Goal: Task Accomplishment & Management: Manage account settings

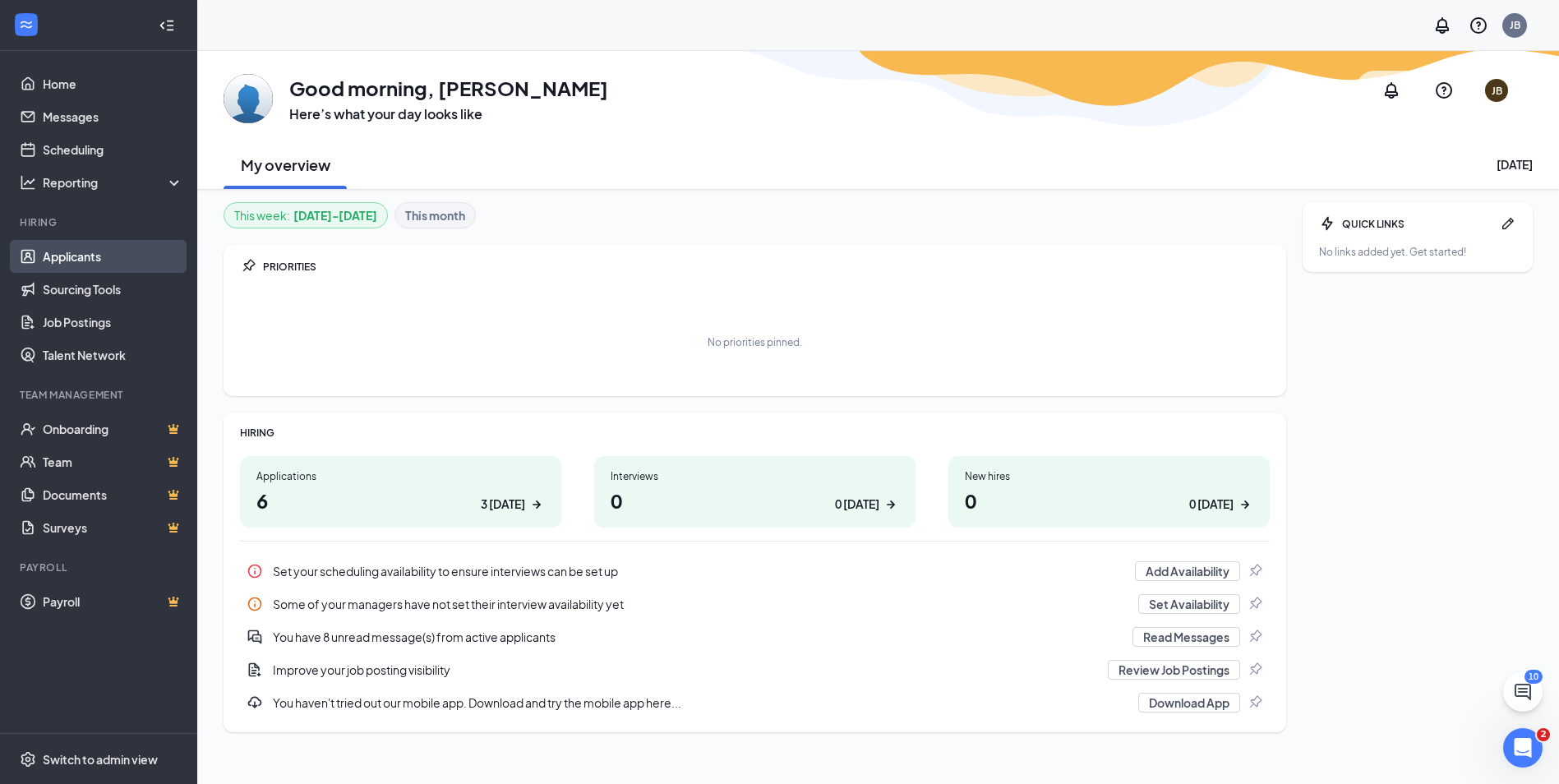
click at [85, 257] on link "Applicants" at bounding box center [113, 256] width 141 height 33
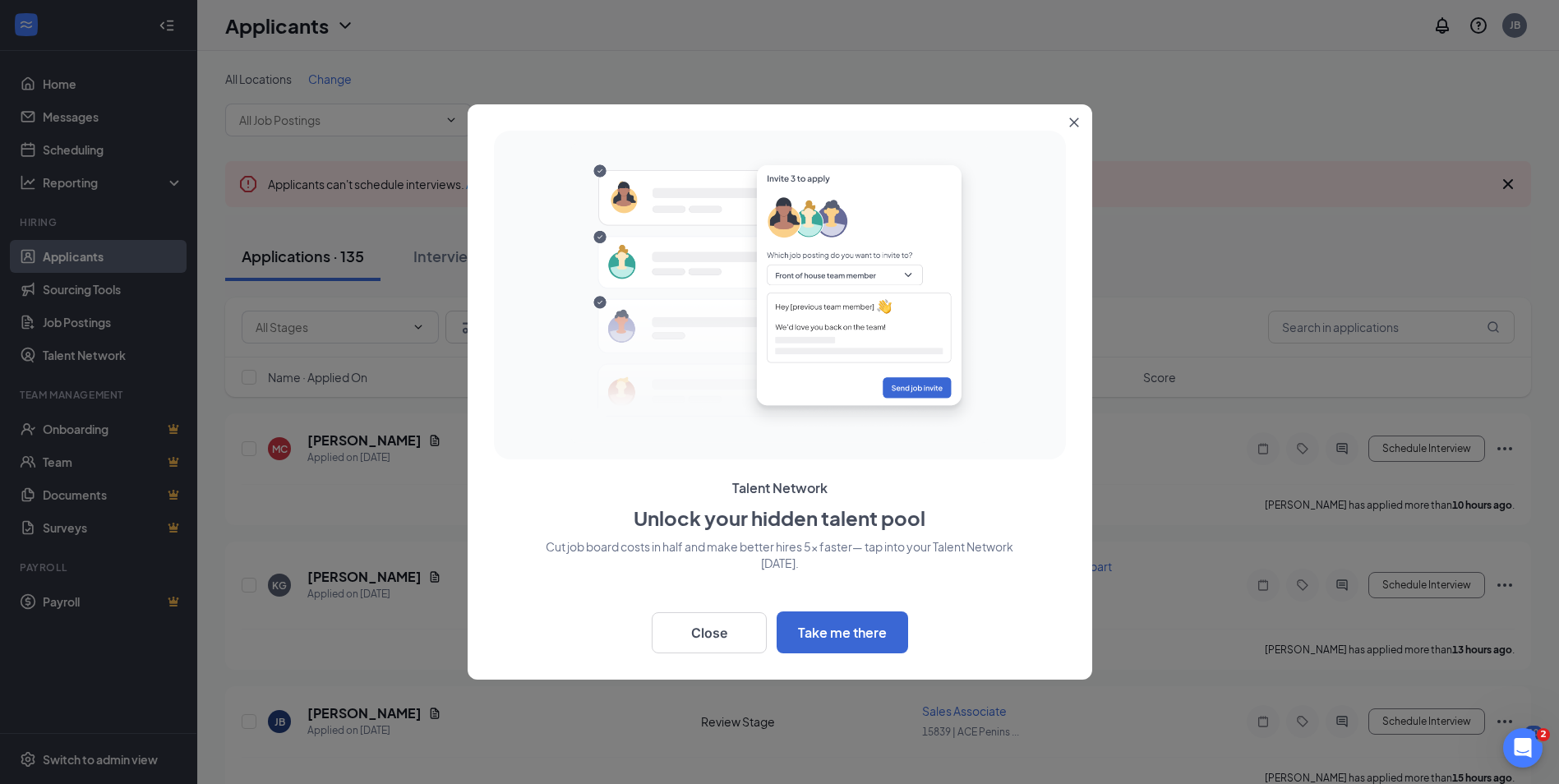
click at [1077, 117] on button "Close" at bounding box center [1077, 119] width 29 height 29
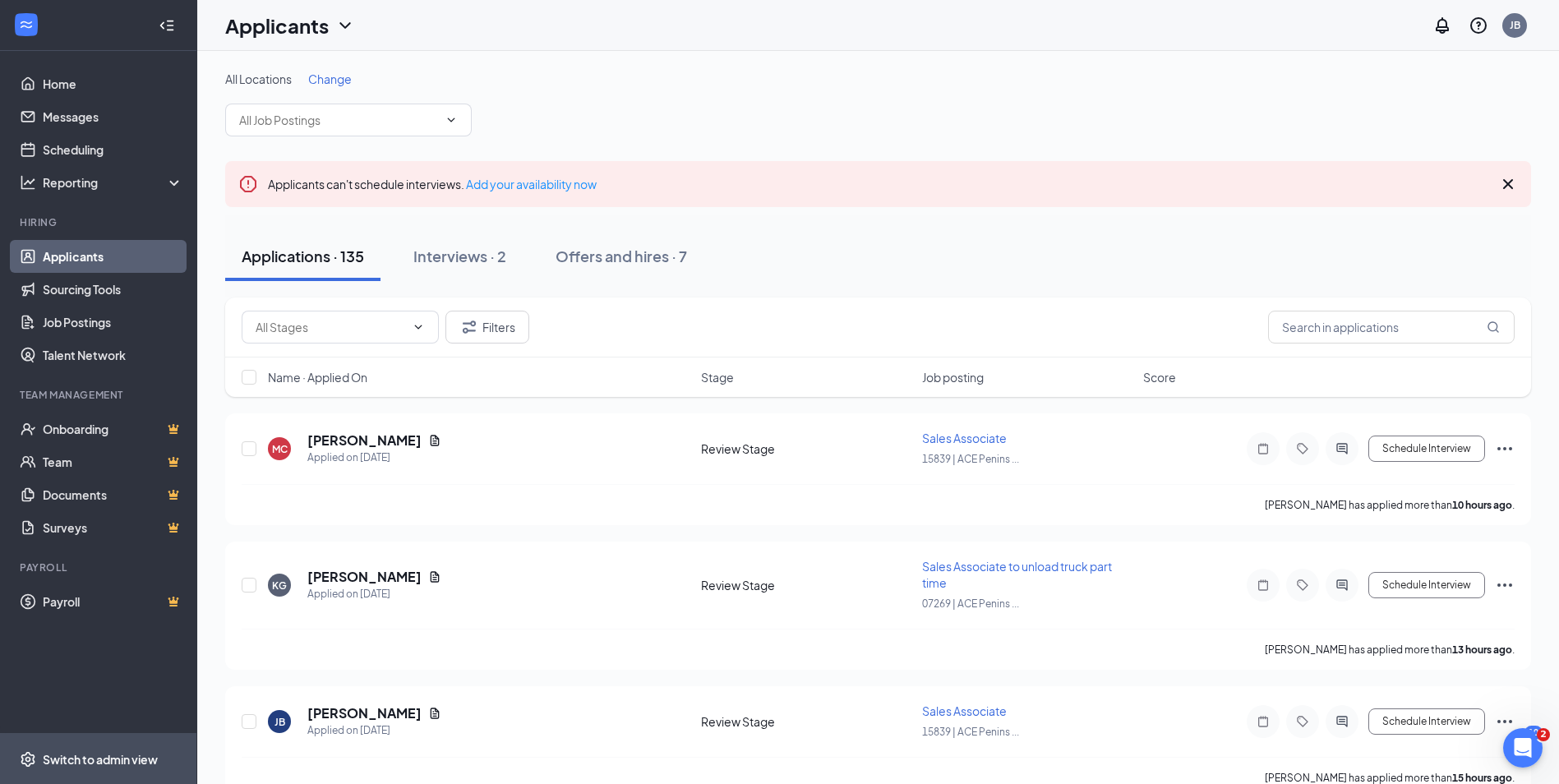
click at [90, 761] on div "Switch to admin view" at bounding box center [100, 760] width 115 height 17
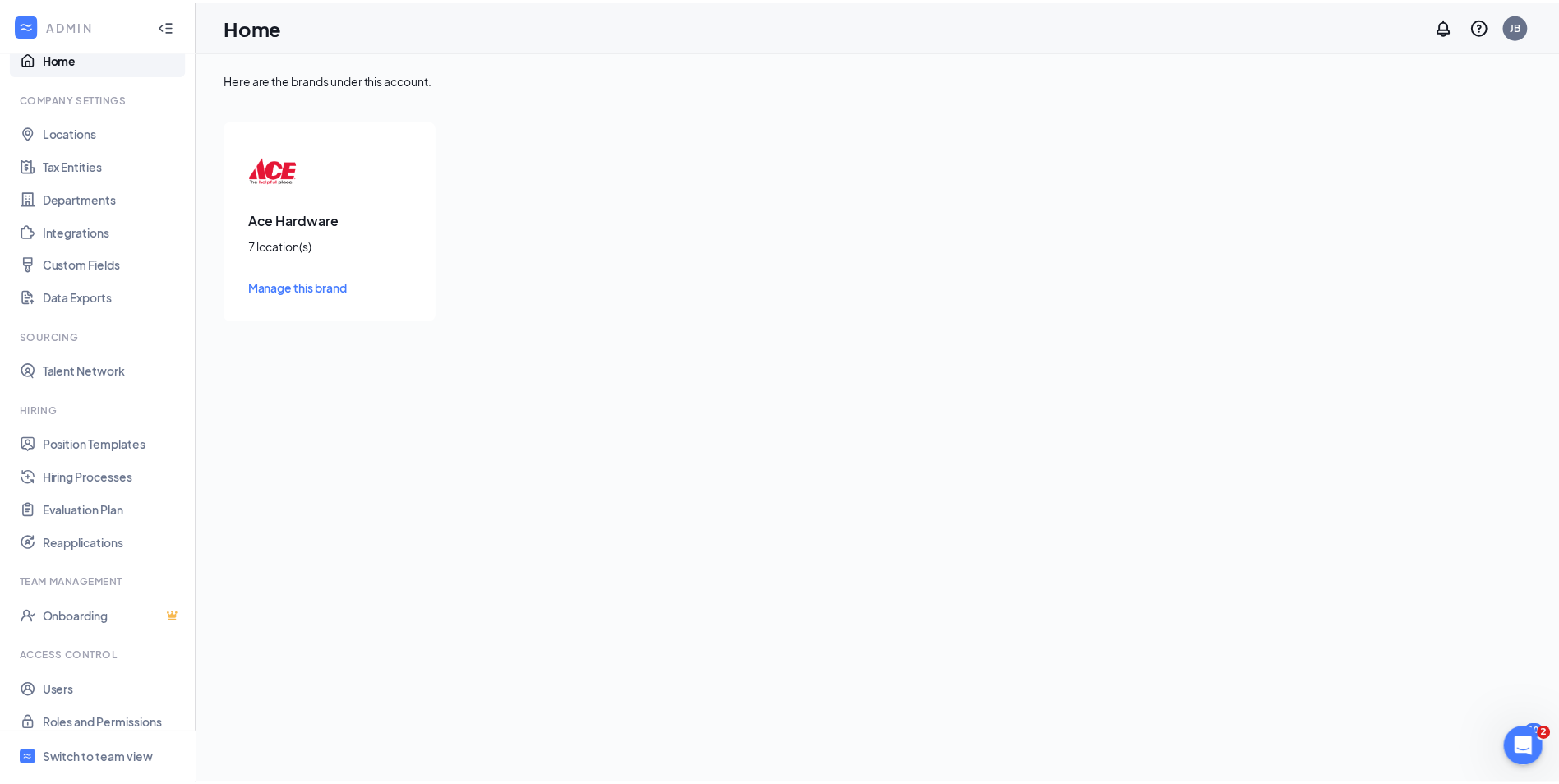
scroll to position [40, 0]
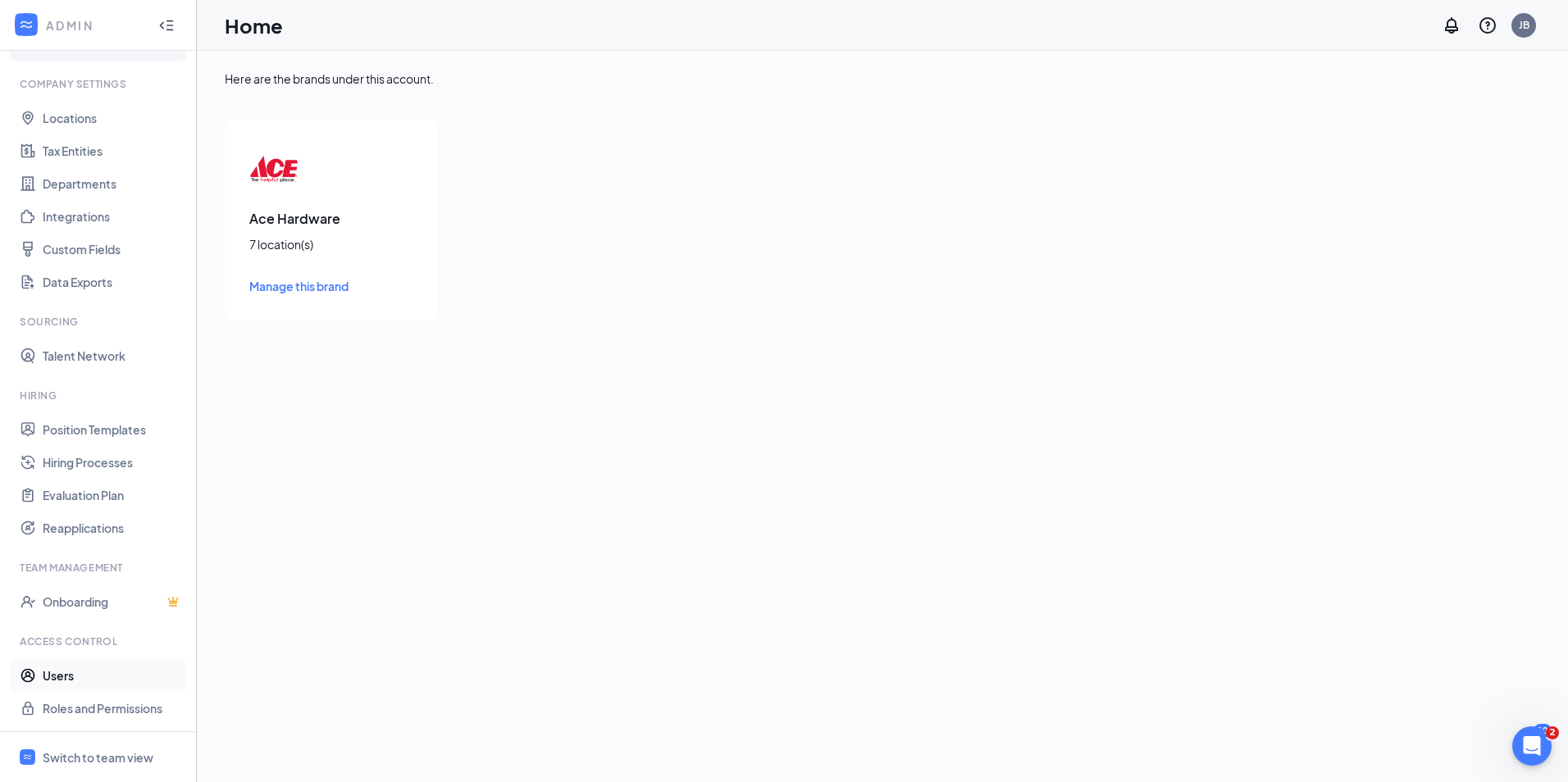
click at [61, 680] on link "Users" at bounding box center [113, 675] width 140 height 33
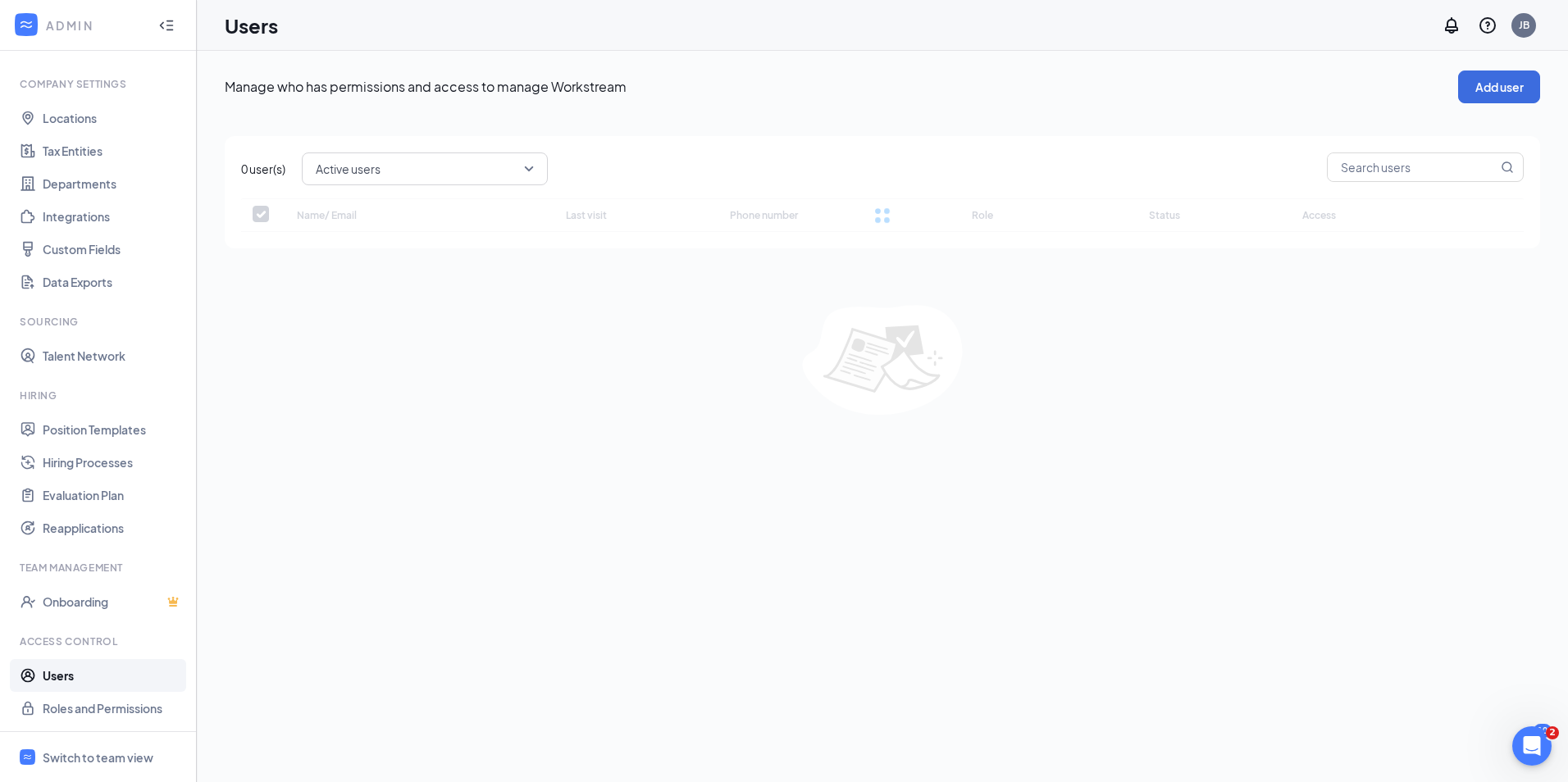
checkbox input "false"
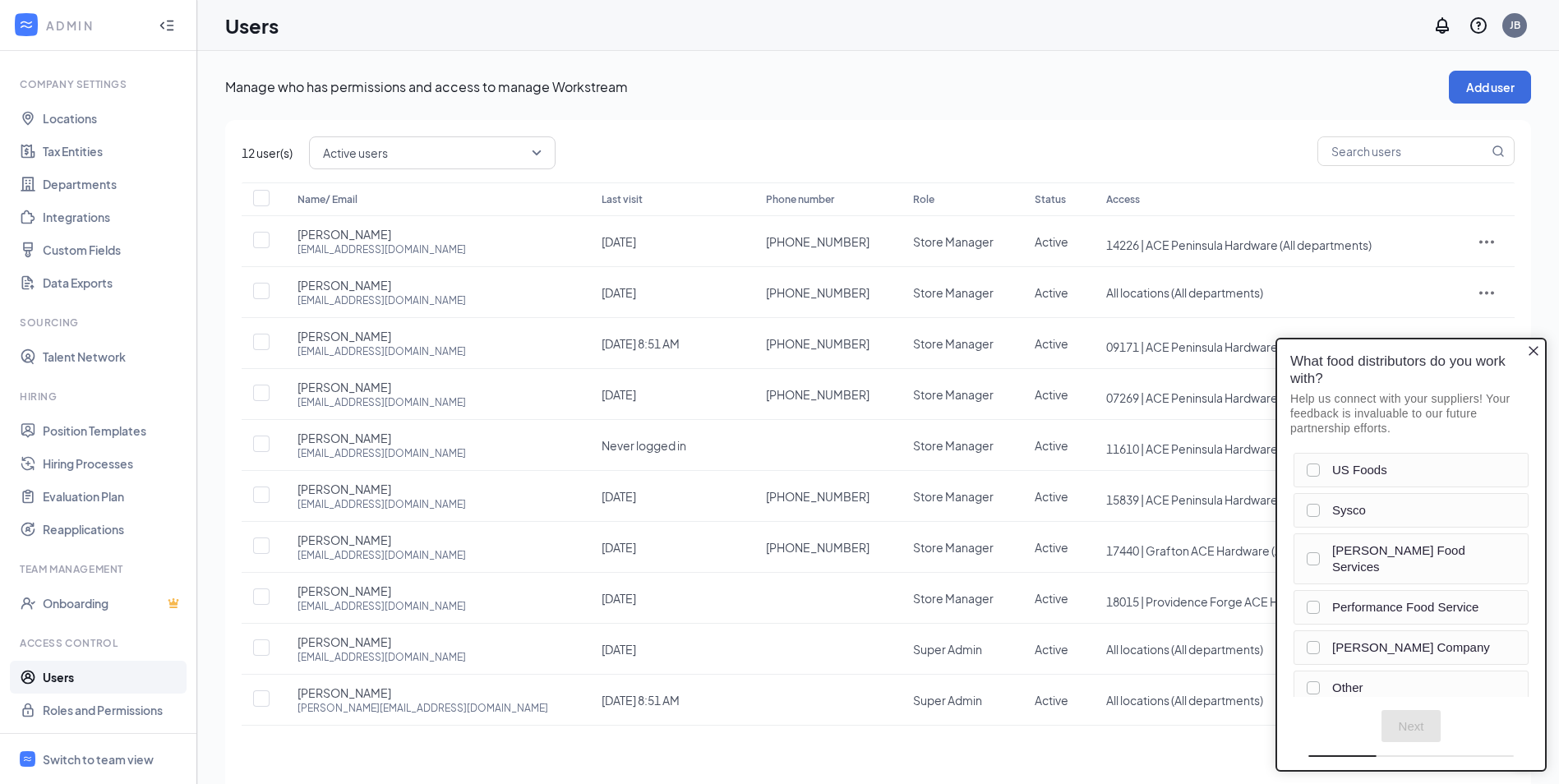
click at [1535, 357] on icon "Close button" at bounding box center [1534, 351] width 13 height 13
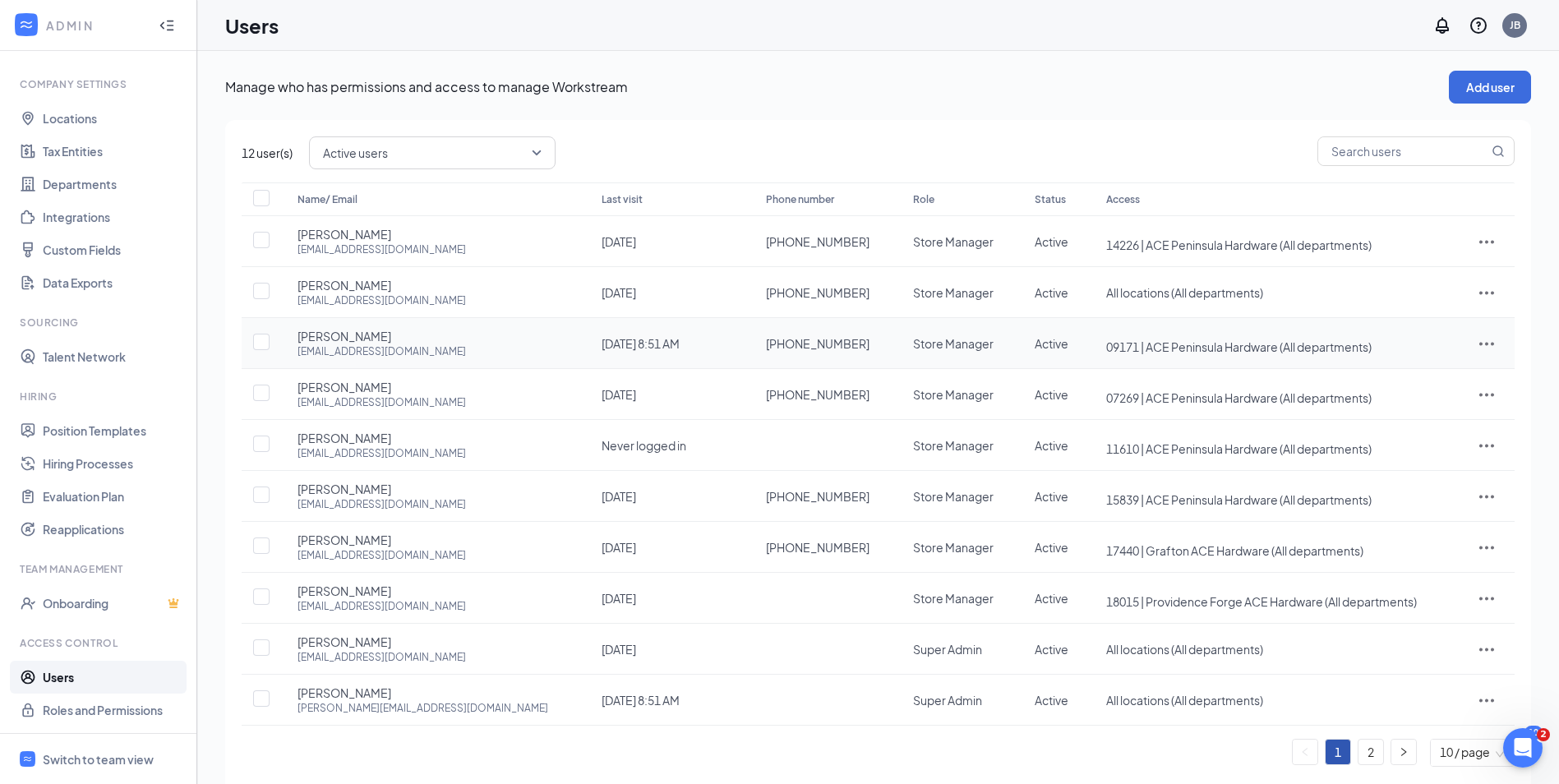
click at [1486, 346] on div "Name/ Email Last visit Phone number Role Status Access Matt Nolan mdnolan@acepe…" at bounding box center [878, 475] width 1273 height 584
click at [1483, 344] on icon "ActionsIcon" at bounding box center [1487, 344] width 15 height 3
click at [1445, 415] on span "Reset password" at bounding box center [1425, 416] width 87 height 15
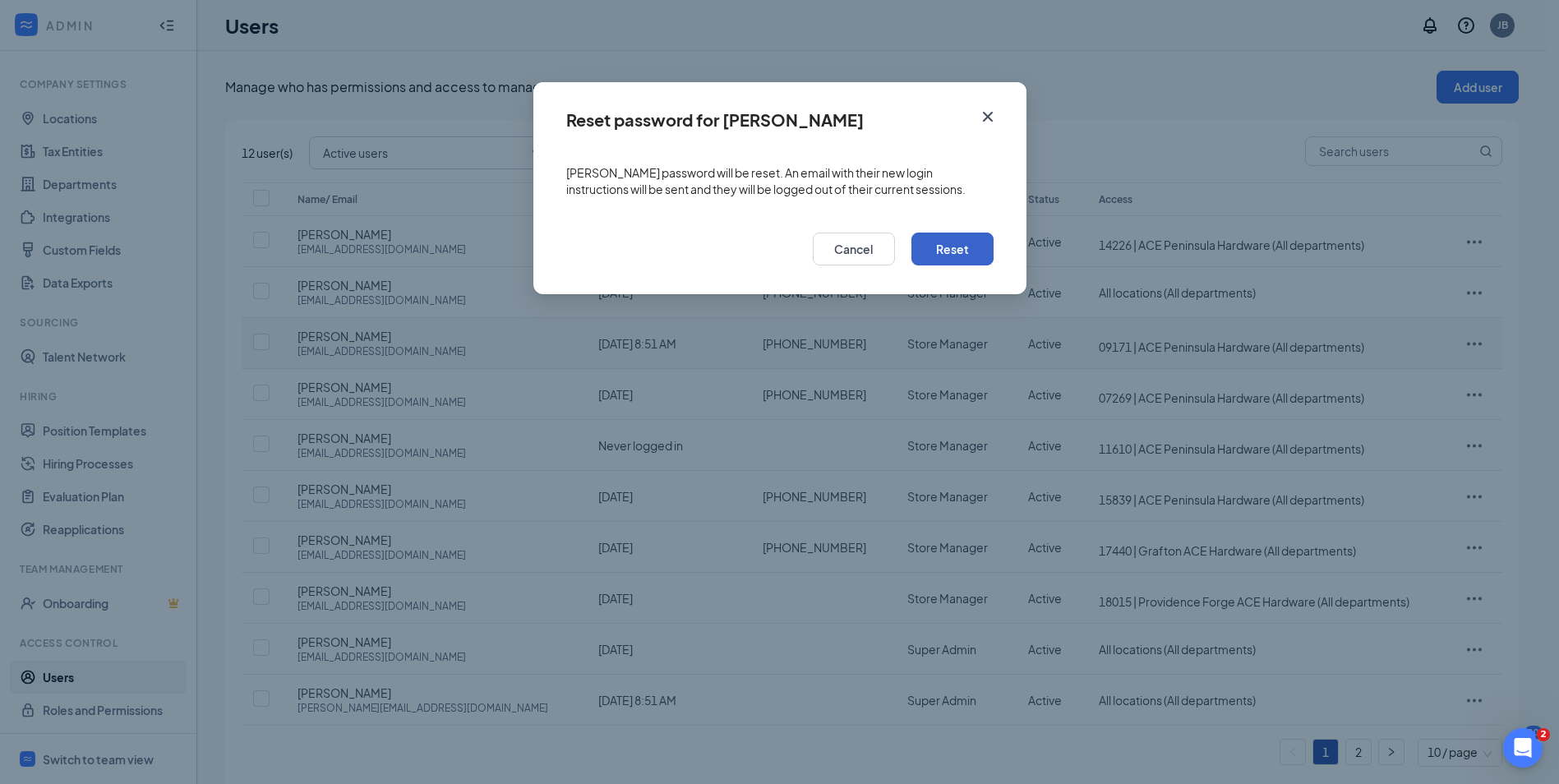
click at [951, 253] on button "Reset" at bounding box center [953, 248] width 83 height 33
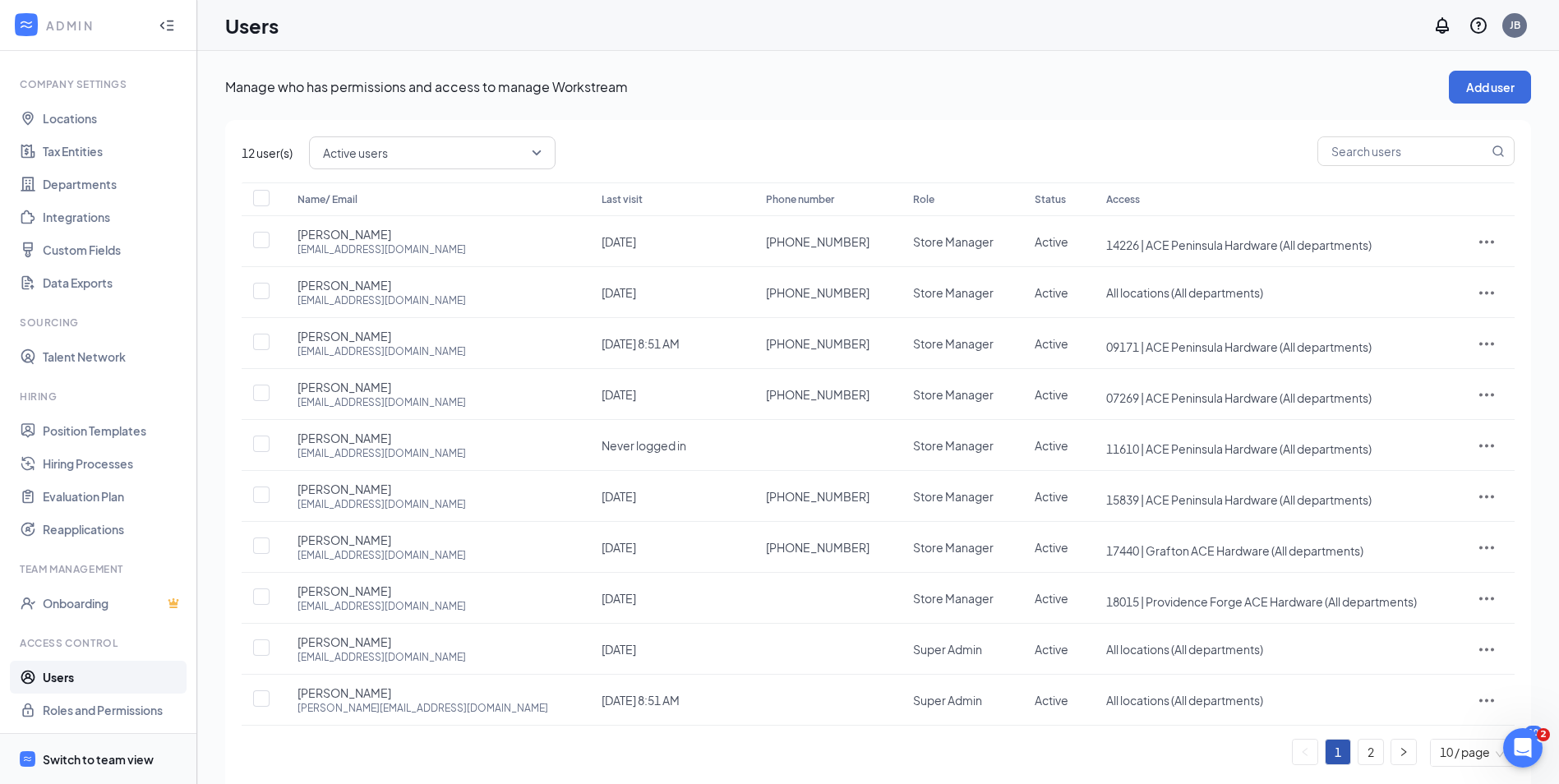
click at [68, 760] on div "Switch to team view" at bounding box center [99, 760] width 111 height 17
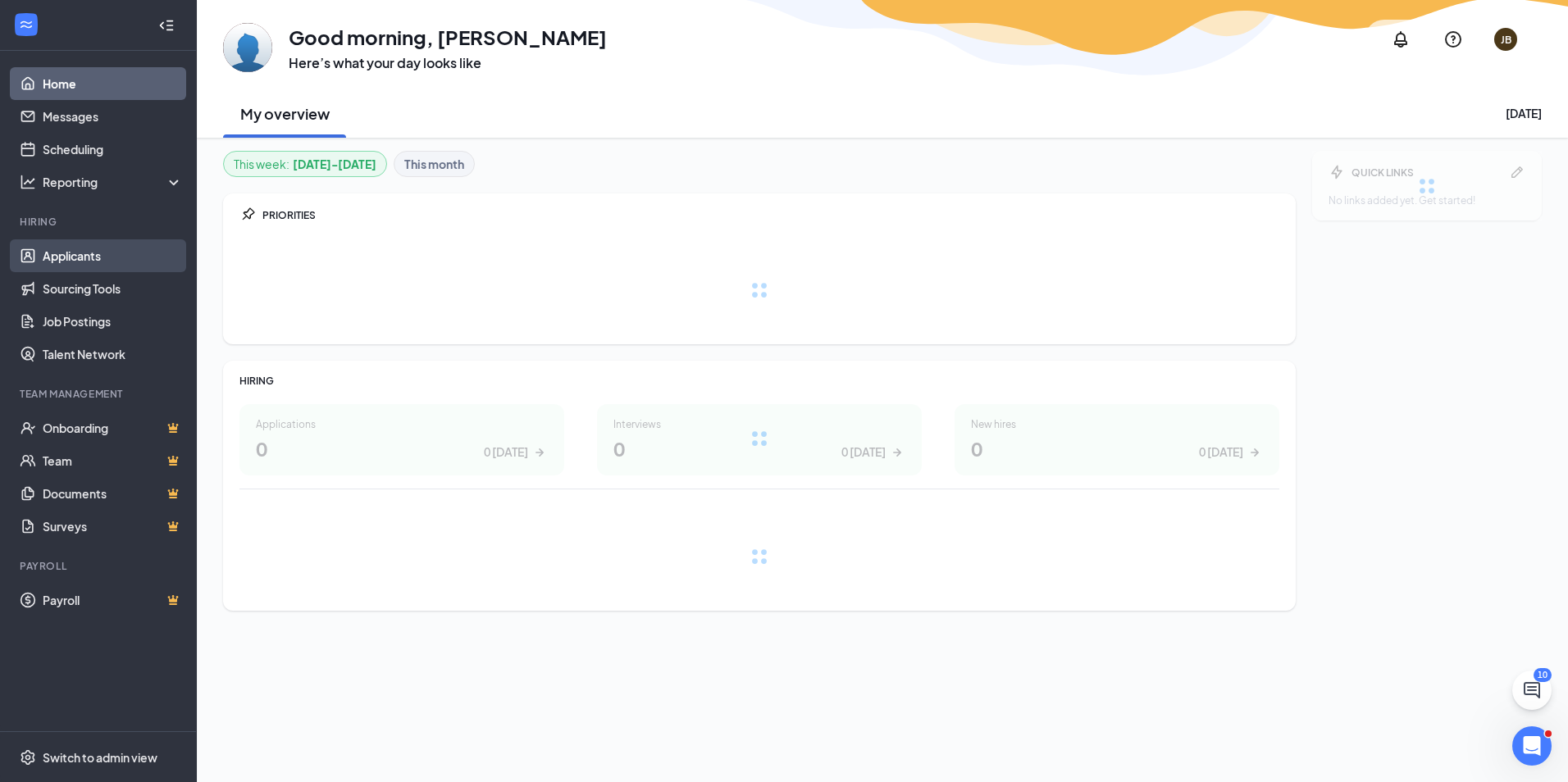
click at [92, 258] on link "Applicants" at bounding box center [113, 255] width 140 height 33
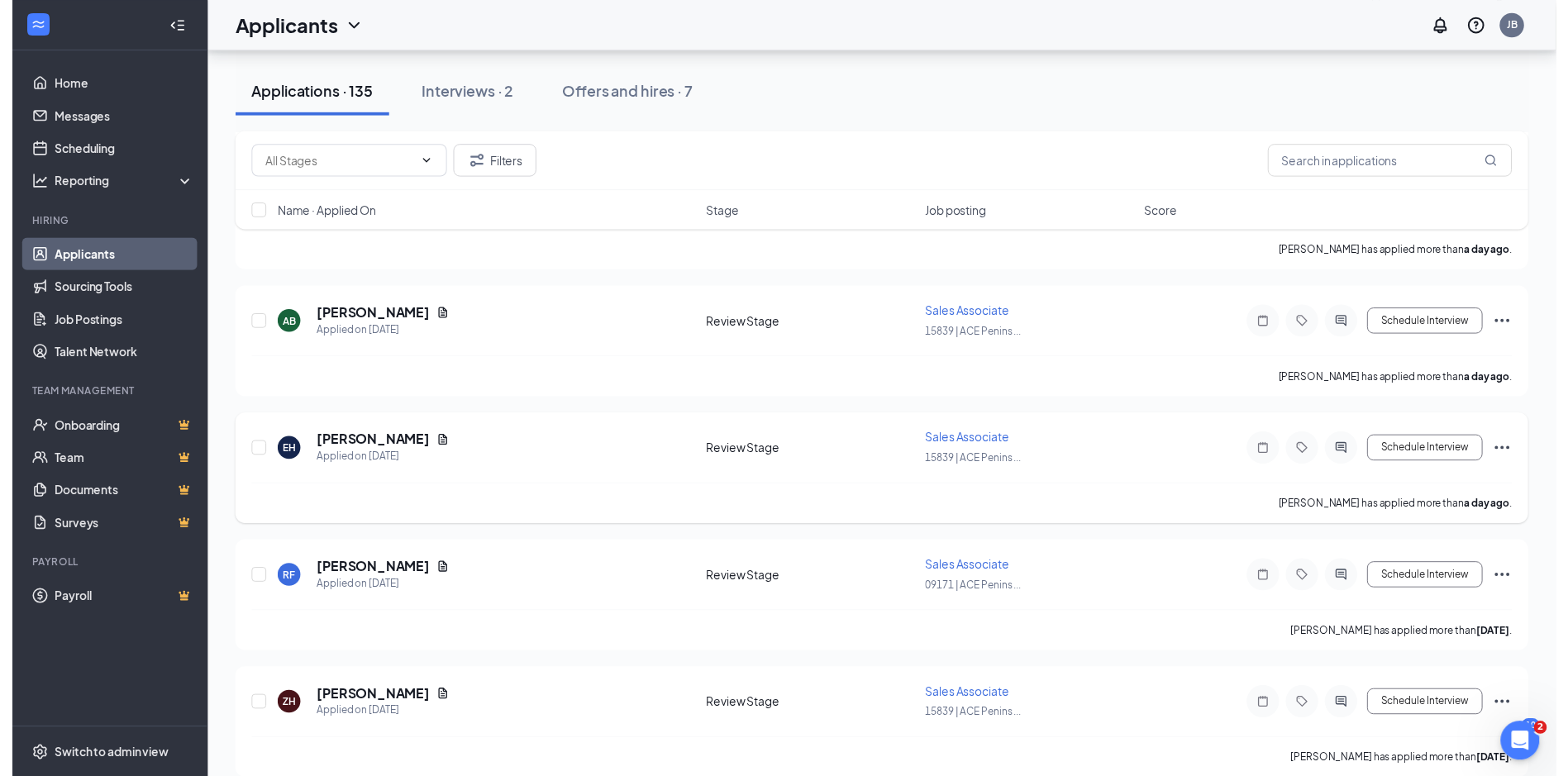
scroll to position [827, 0]
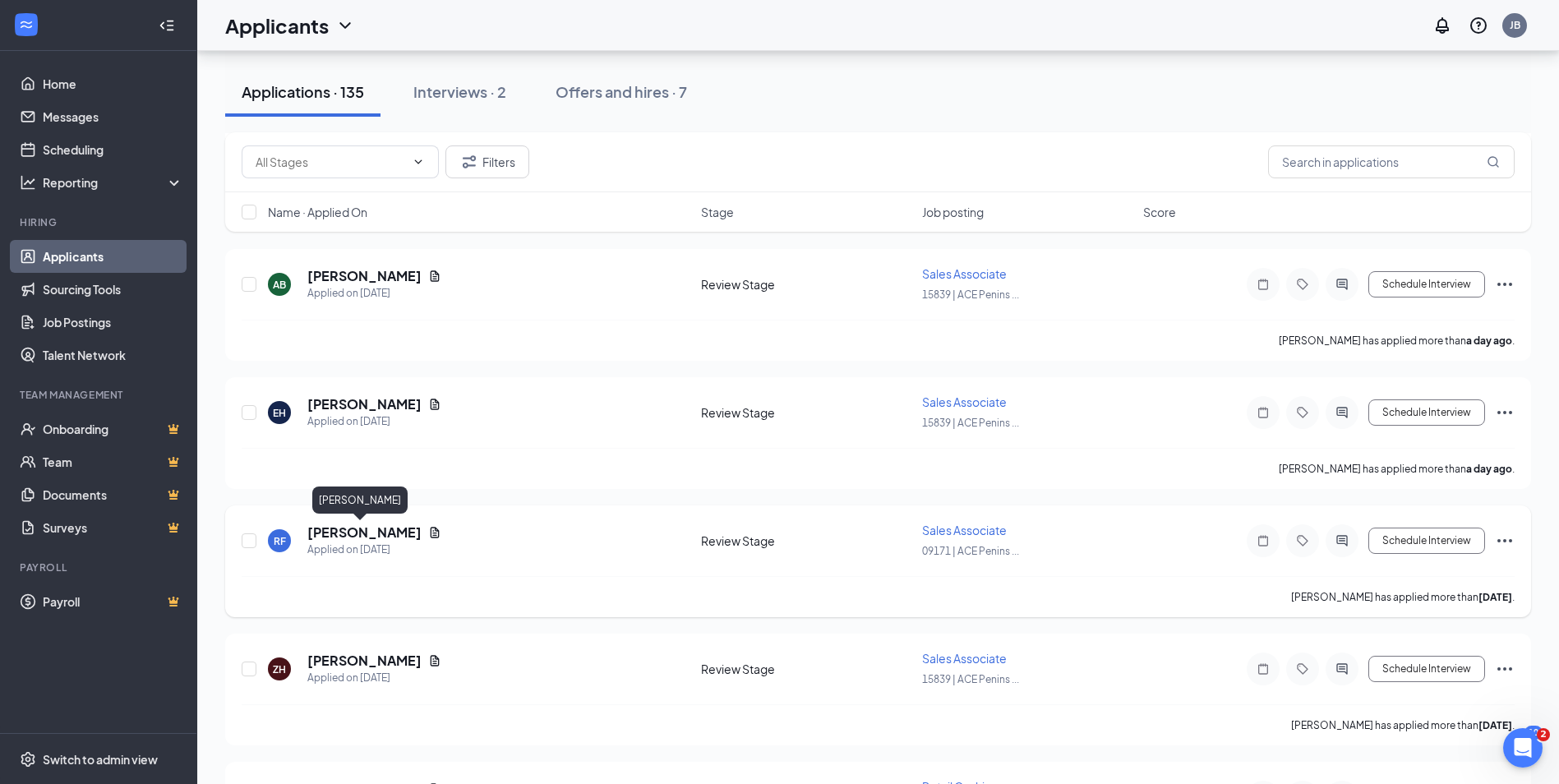
click at [357, 529] on h5 "[PERSON_NAME]" at bounding box center [365, 532] width 115 height 18
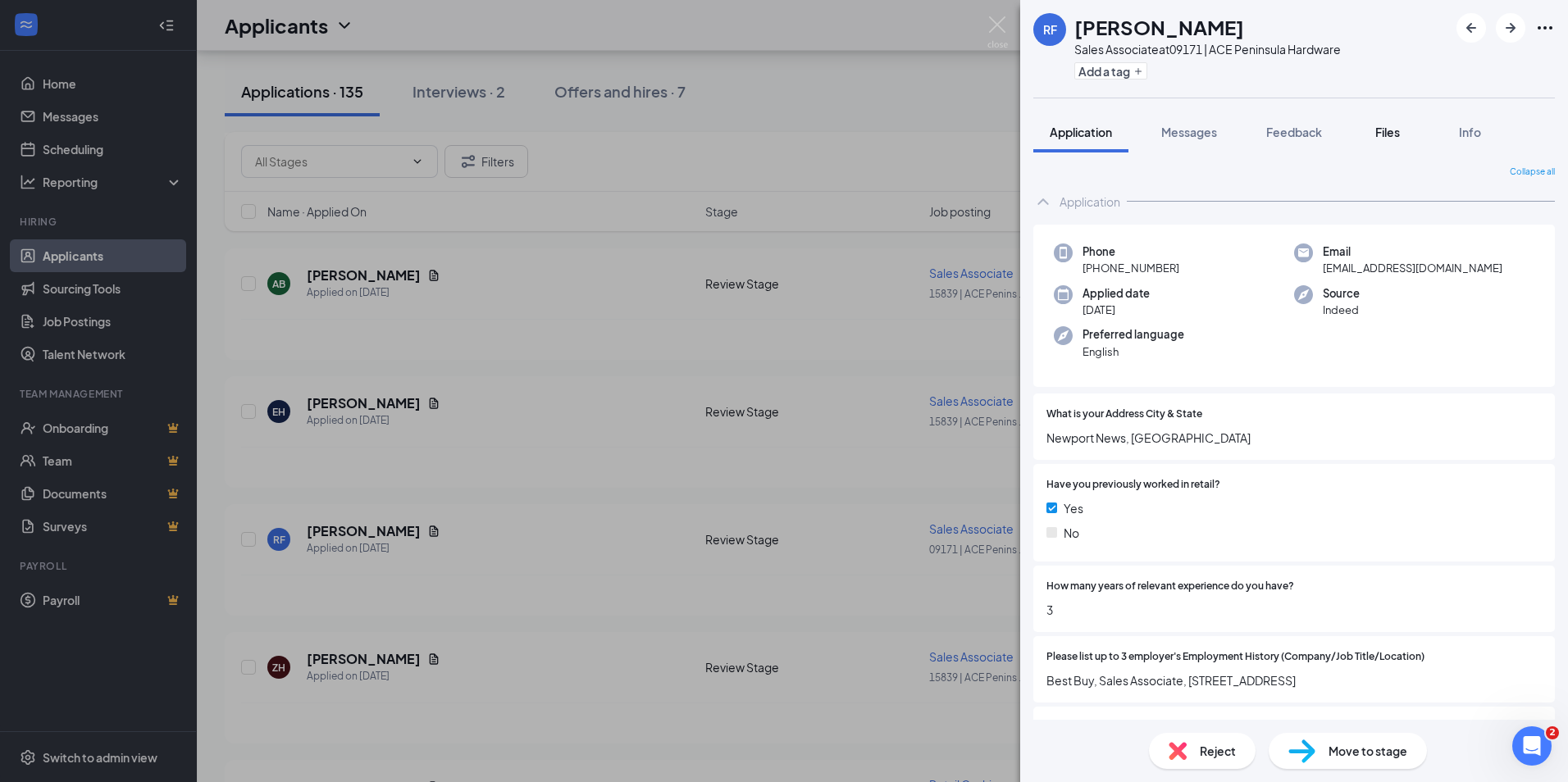
click at [1384, 129] on span "Files" at bounding box center [1386, 132] width 24 height 15
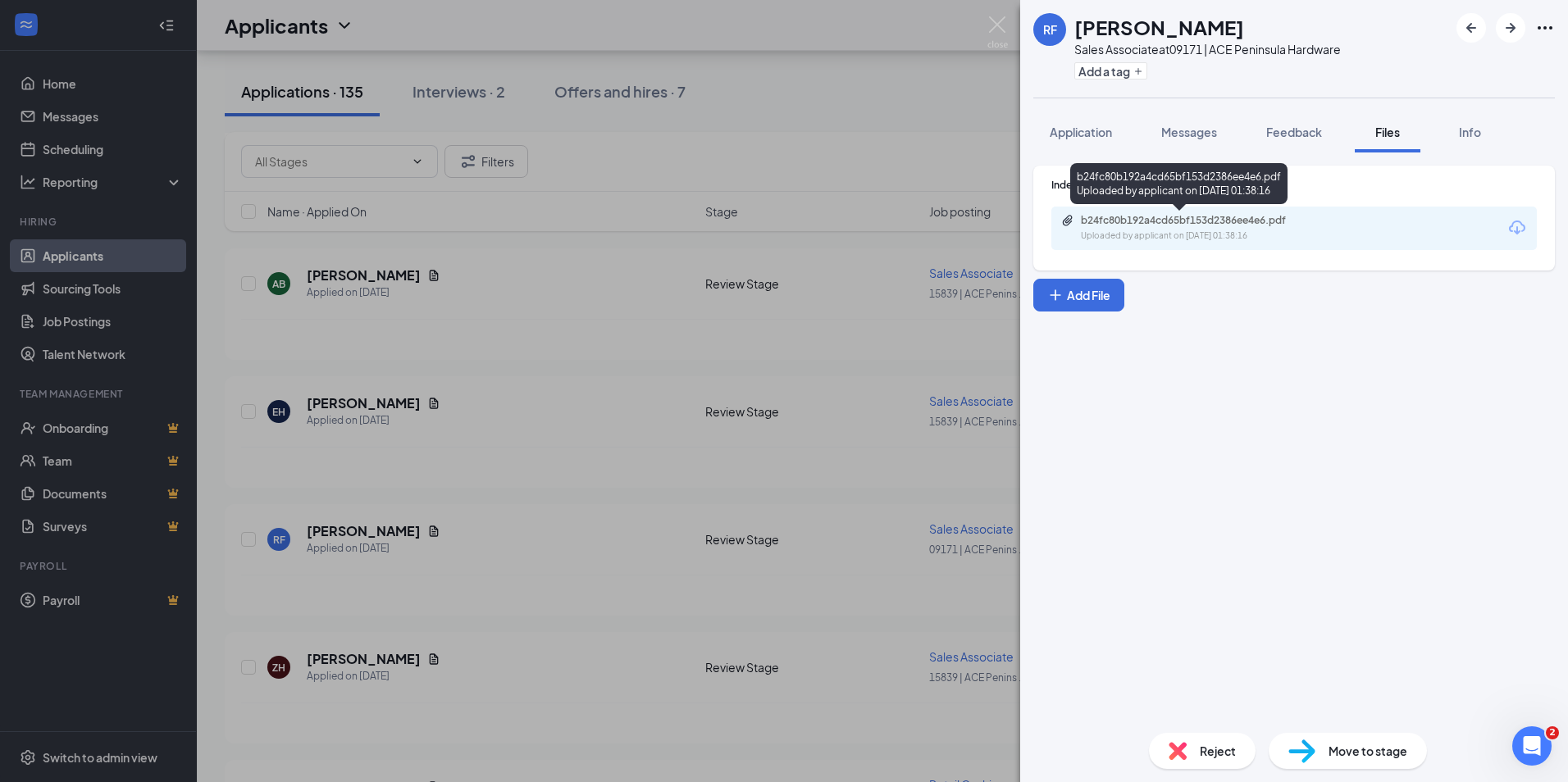
click at [1236, 231] on div "Uploaded by applicant on [DATE] 01:38:16" at bounding box center [1203, 236] width 246 height 13
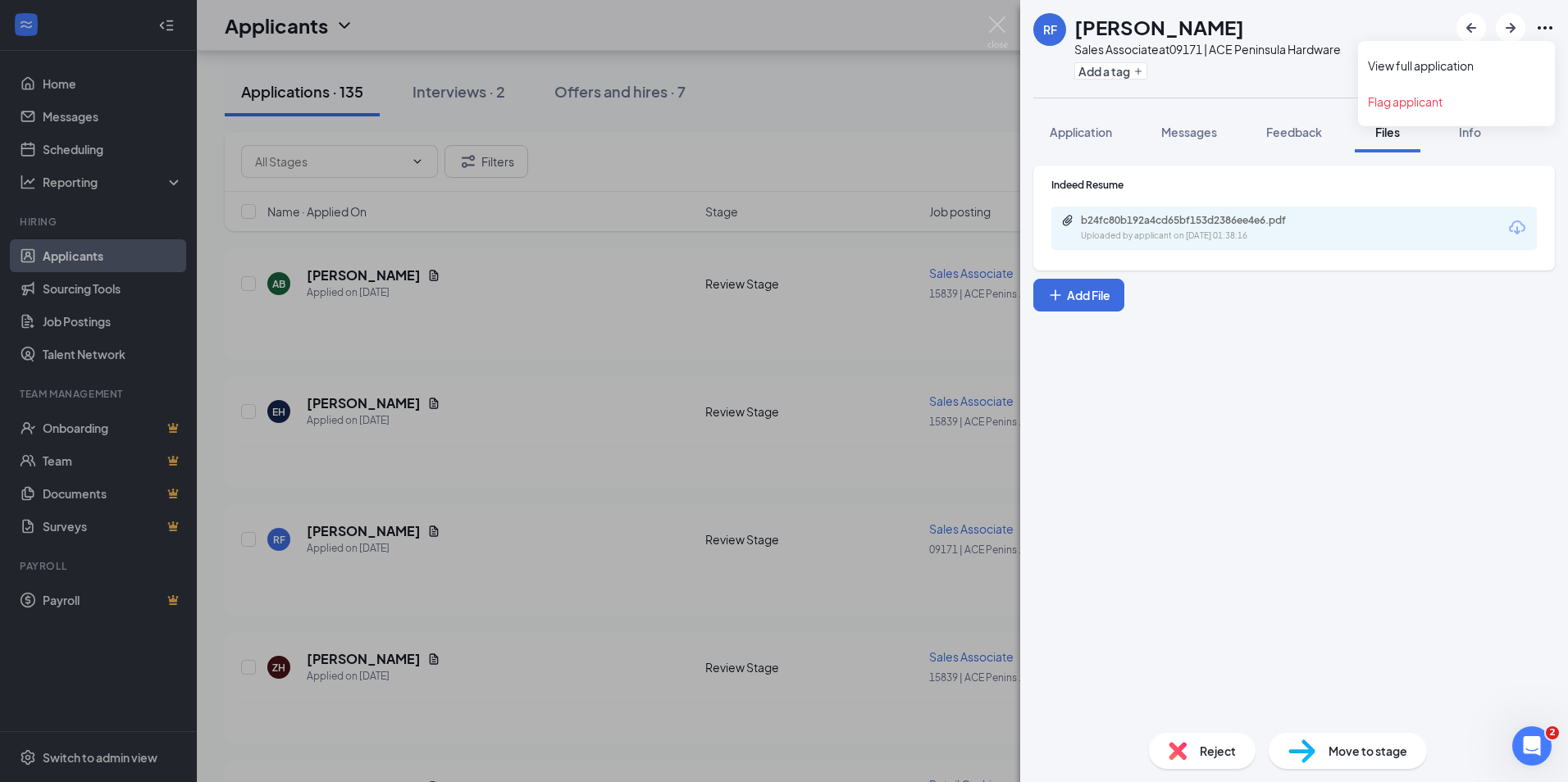
click at [1549, 29] on icon "Ellipses" at bounding box center [1544, 27] width 19 height 19
click at [575, 484] on div "RF [PERSON_NAME] Sales Associate at 09171 | ACE Peninsula Hardware Add a tag Ap…" at bounding box center [784, 391] width 1568 height 782
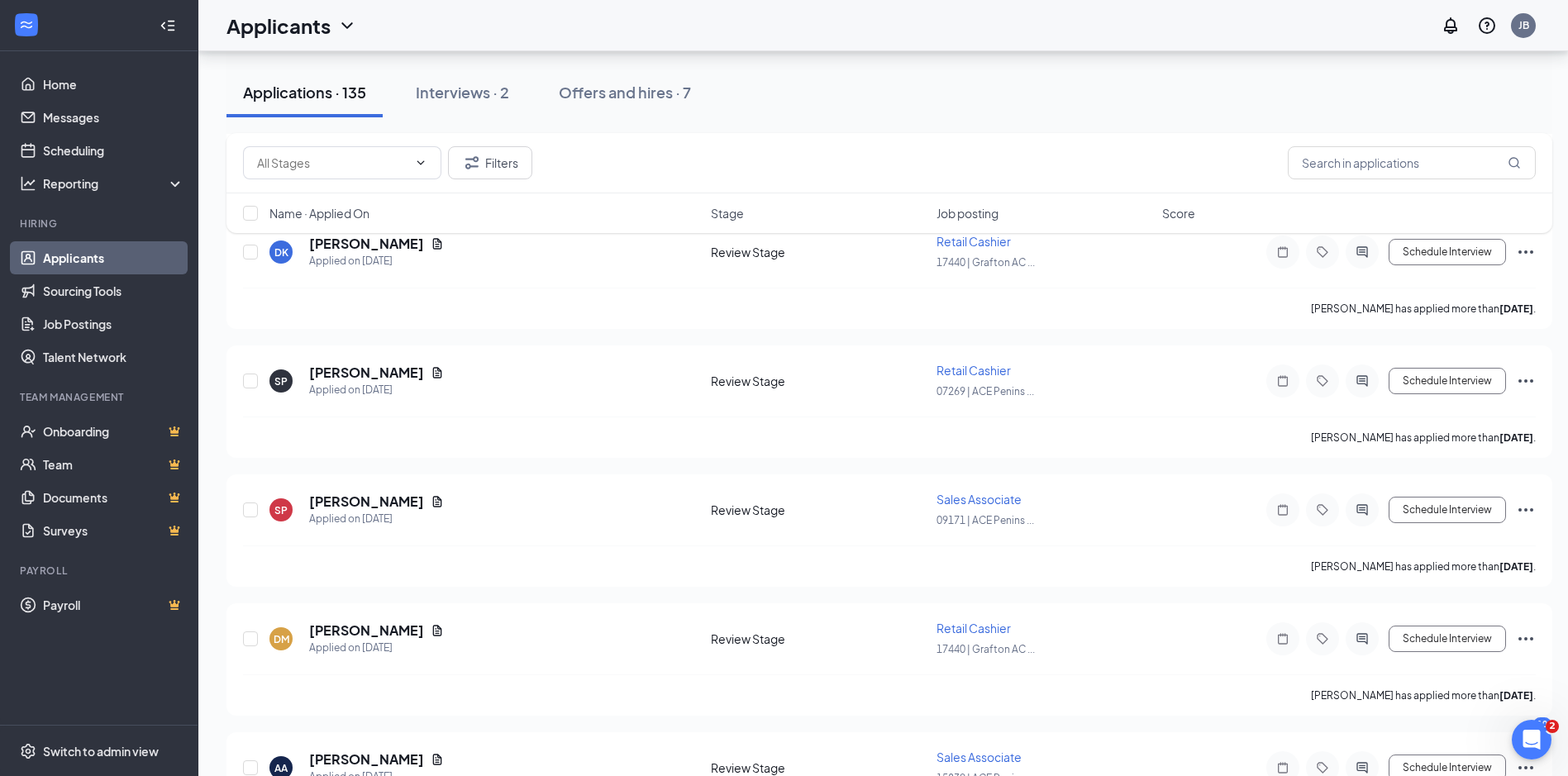
scroll to position [1405, 0]
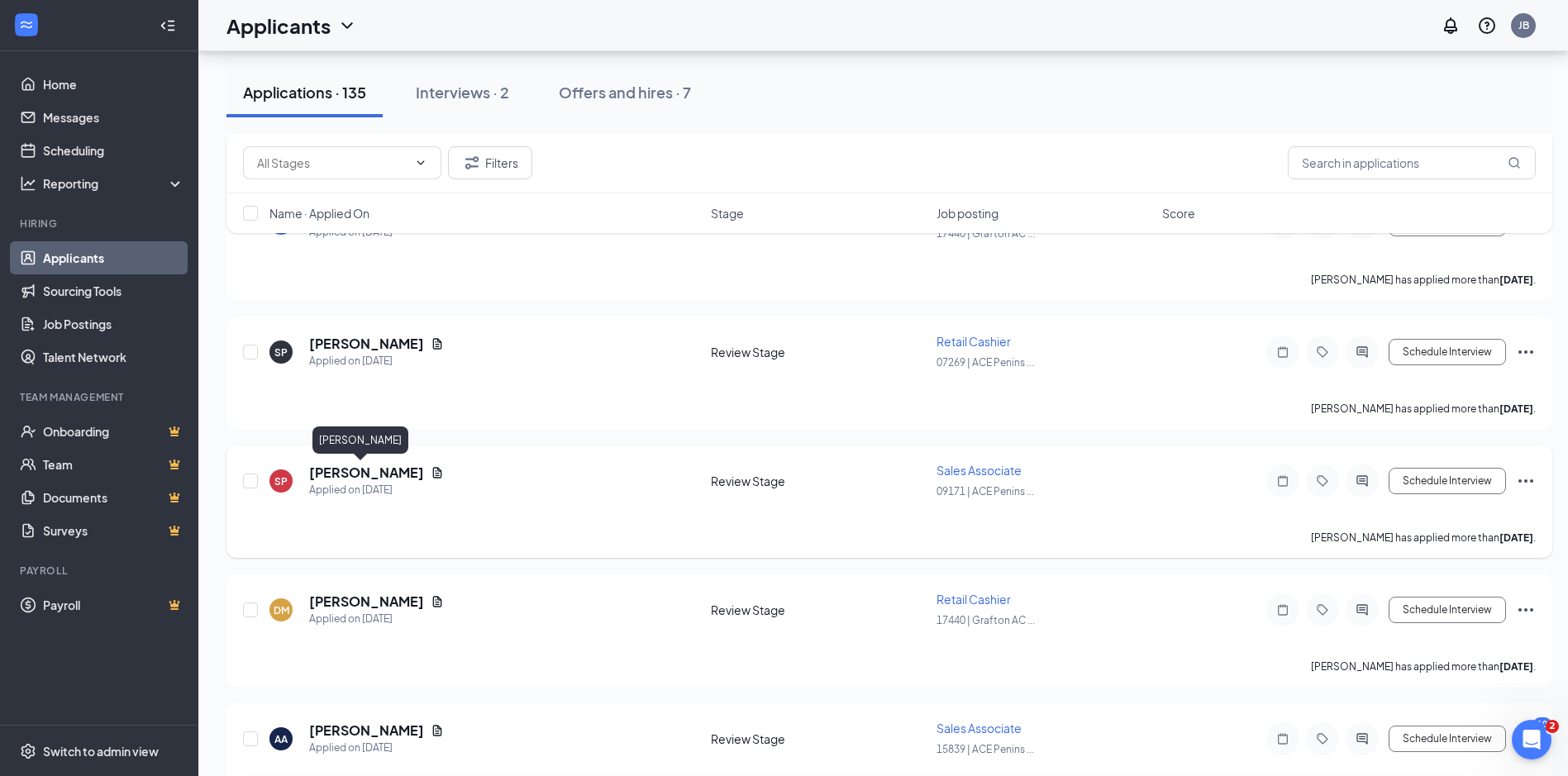
click at [364, 477] on h5 "[PERSON_NAME]" at bounding box center [367, 472] width 115 height 18
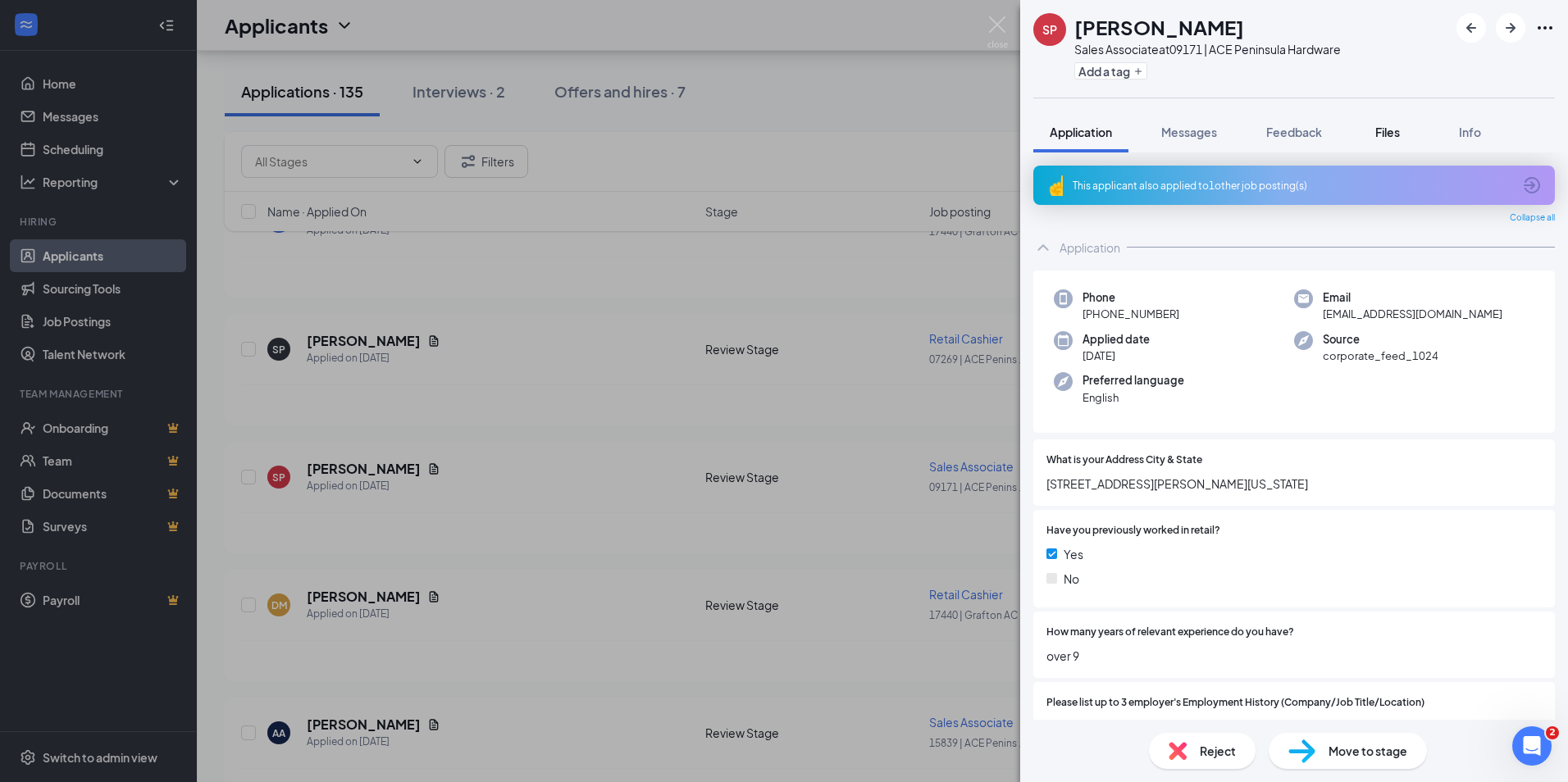
click at [1396, 128] on span "Files" at bounding box center [1386, 132] width 24 height 15
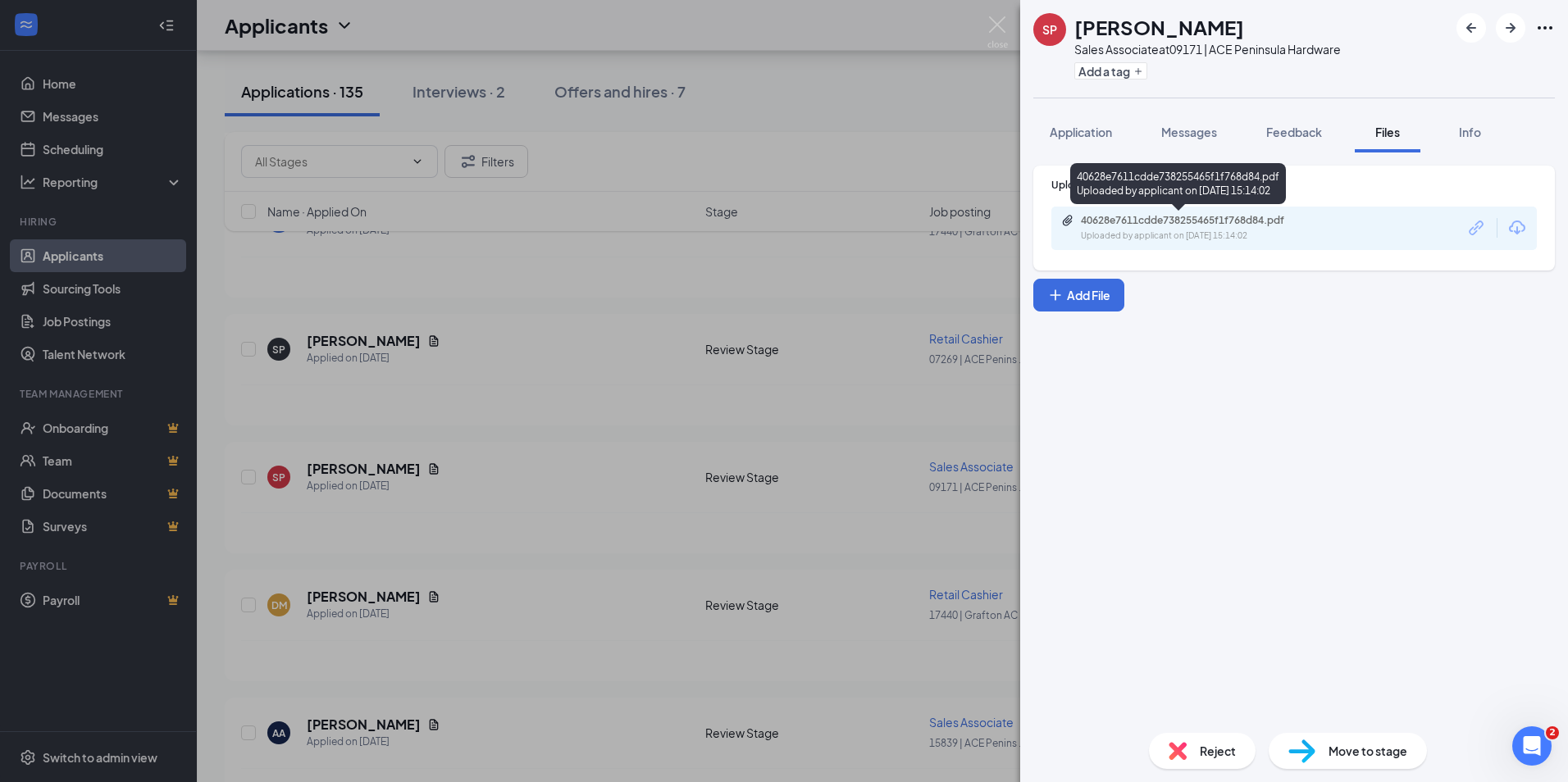
click at [1198, 228] on div "40628e7611cdde738255465f1f768d84.pdf Uploaded by applicant on [DATE] 15:14:02" at bounding box center [1194, 228] width 266 height 29
click at [578, 501] on div "SP [PERSON_NAME] Sales Associate at 09171 | ACE Peninsula Hardware Add a tag Ap…" at bounding box center [784, 391] width 1568 height 782
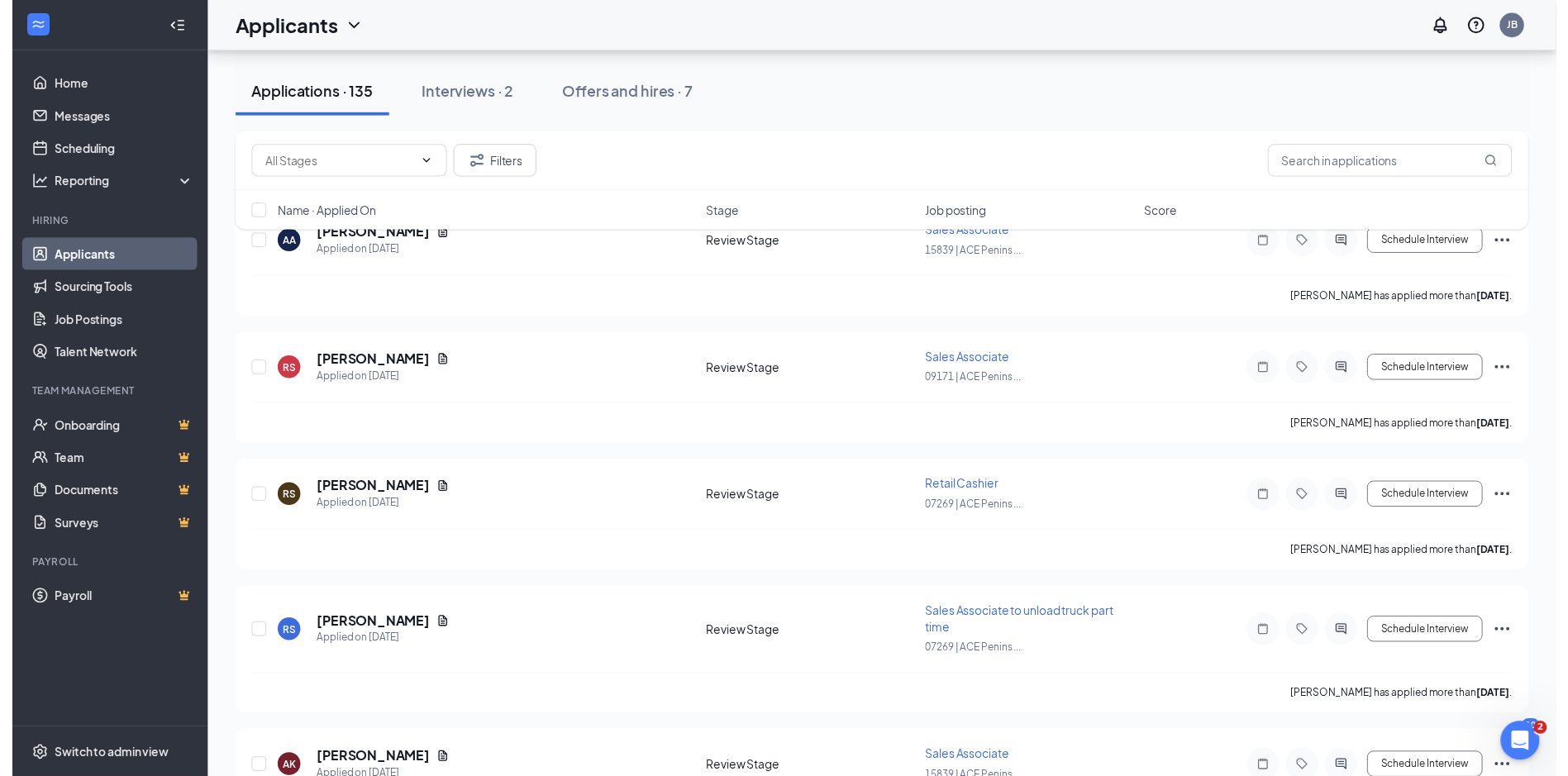
scroll to position [1901, 0]
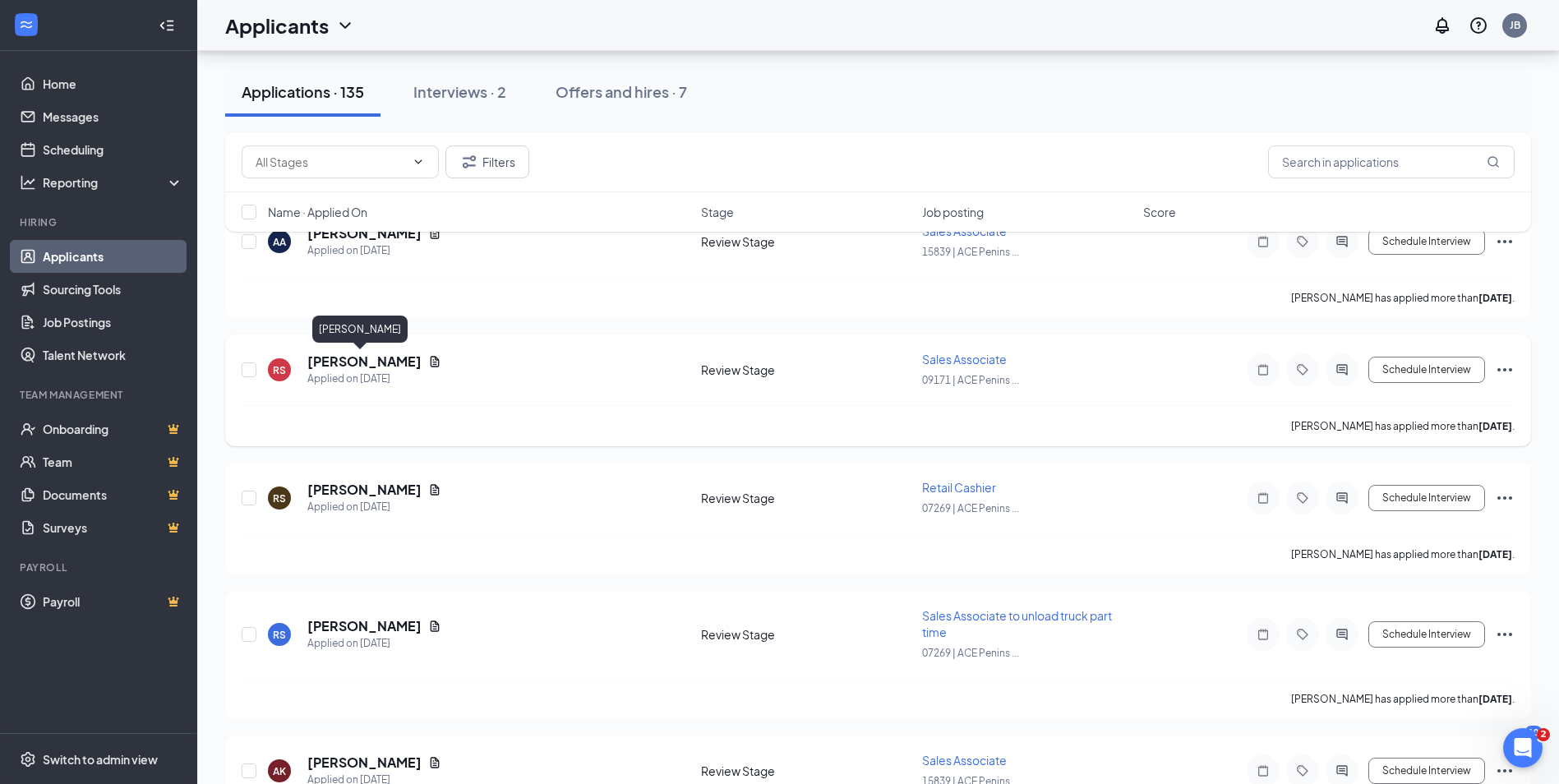
click at [373, 362] on h5 "[PERSON_NAME]" at bounding box center [365, 361] width 115 height 18
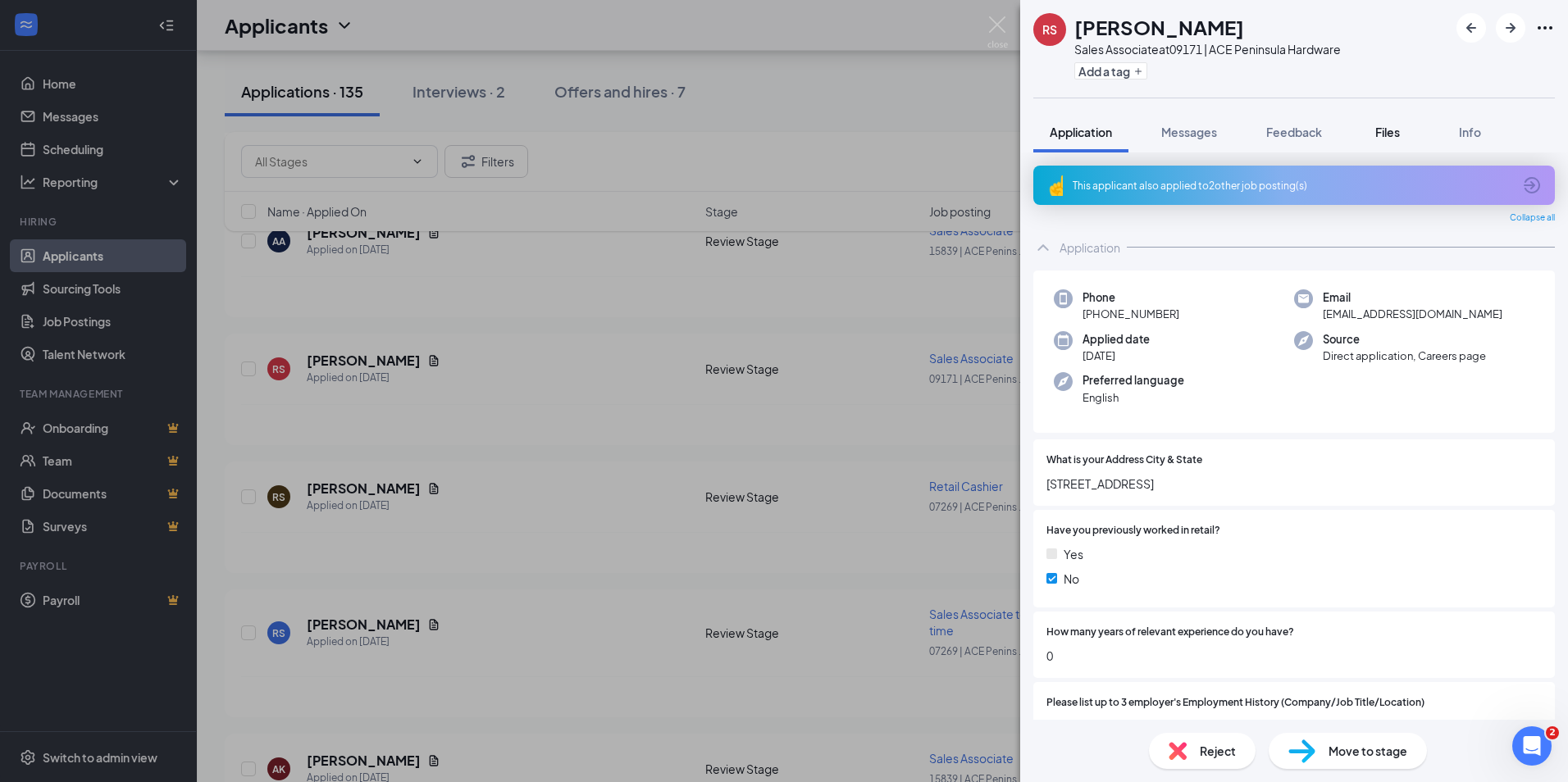
click at [1389, 136] on span "Files" at bounding box center [1386, 132] width 24 height 15
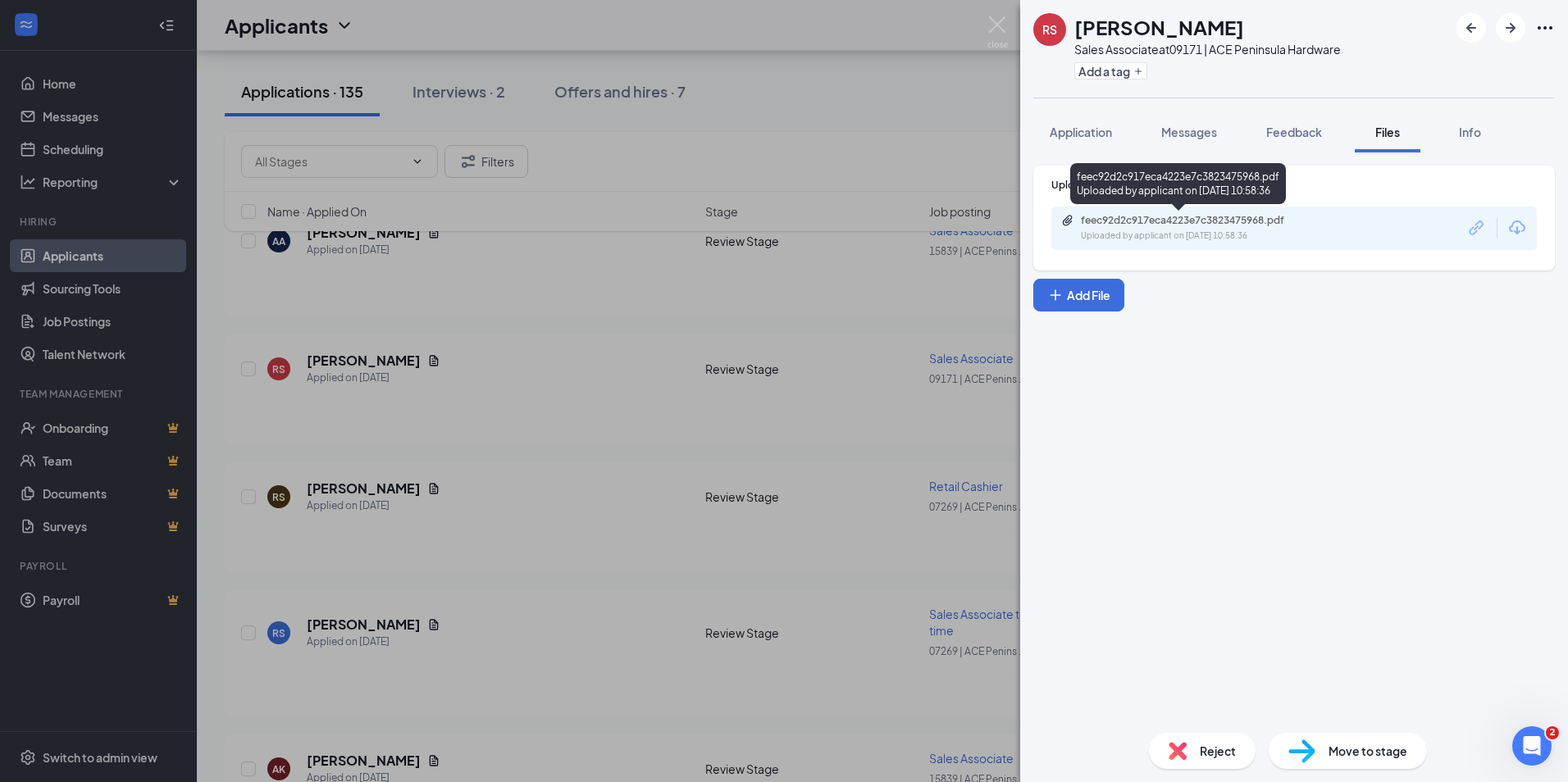
click at [1171, 231] on div "Uploaded by applicant on [DATE] 10:58:36" at bounding box center [1203, 236] width 246 height 13
click at [572, 502] on div "RS [PERSON_NAME] Sales Associate at 09171 | ACE Peninsula Hardware Add a tag Ap…" at bounding box center [784, 391] width 1568 height 782
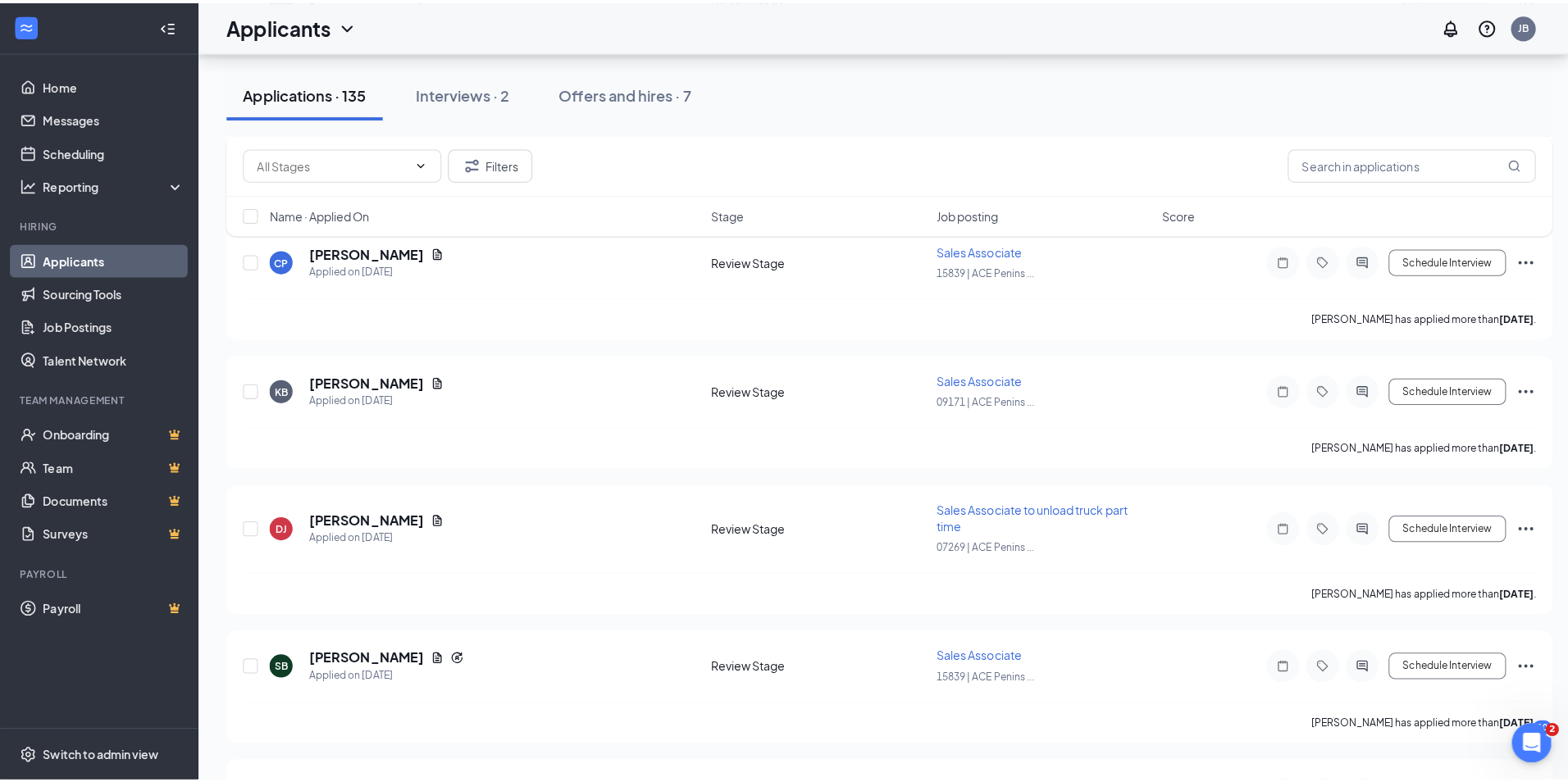
scroll to position [9672, 0]
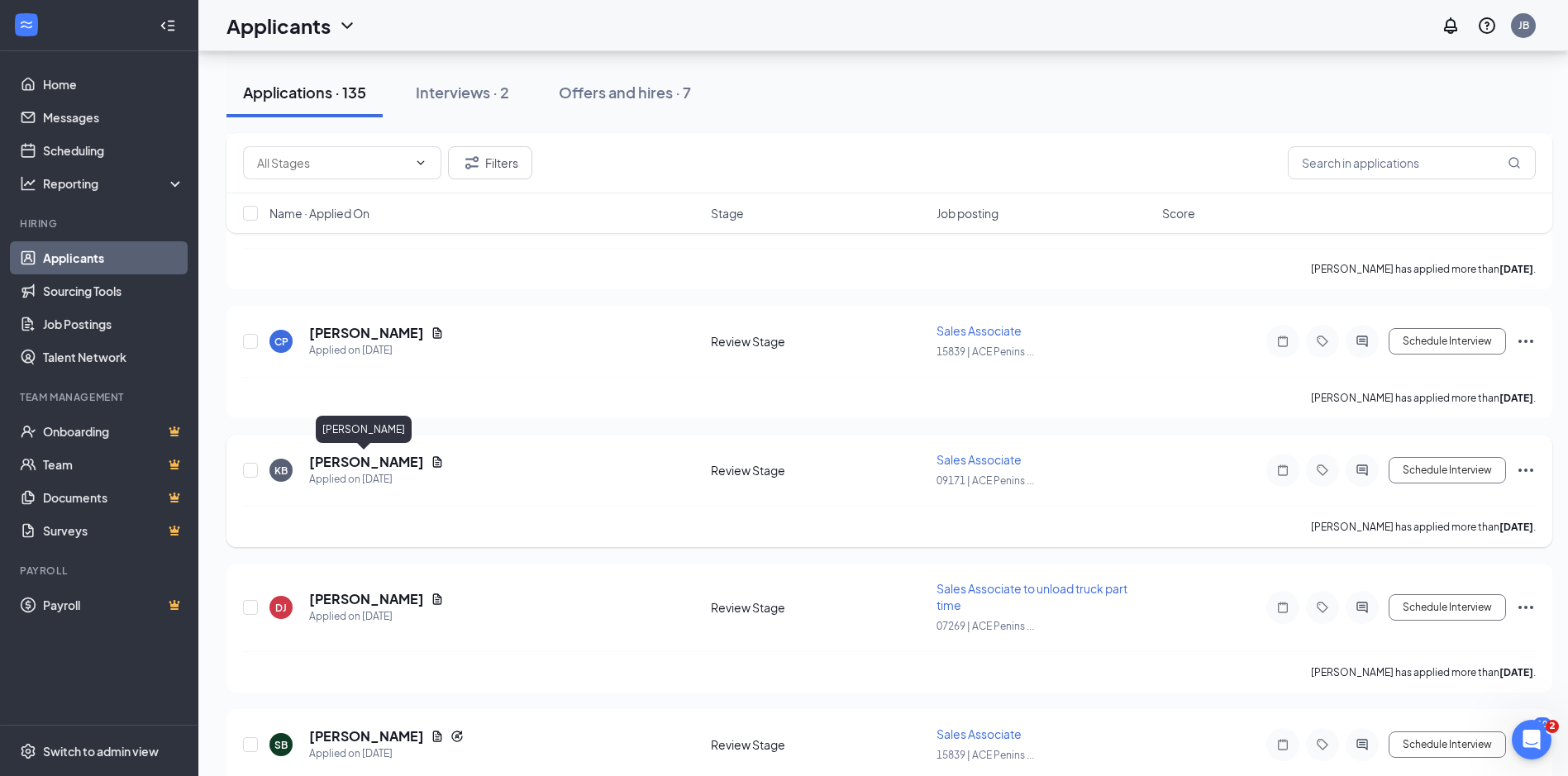
click at [370, 462] on h5 "[PERSON_NAME]" at bounding box center [367, 462] width 115 height 18
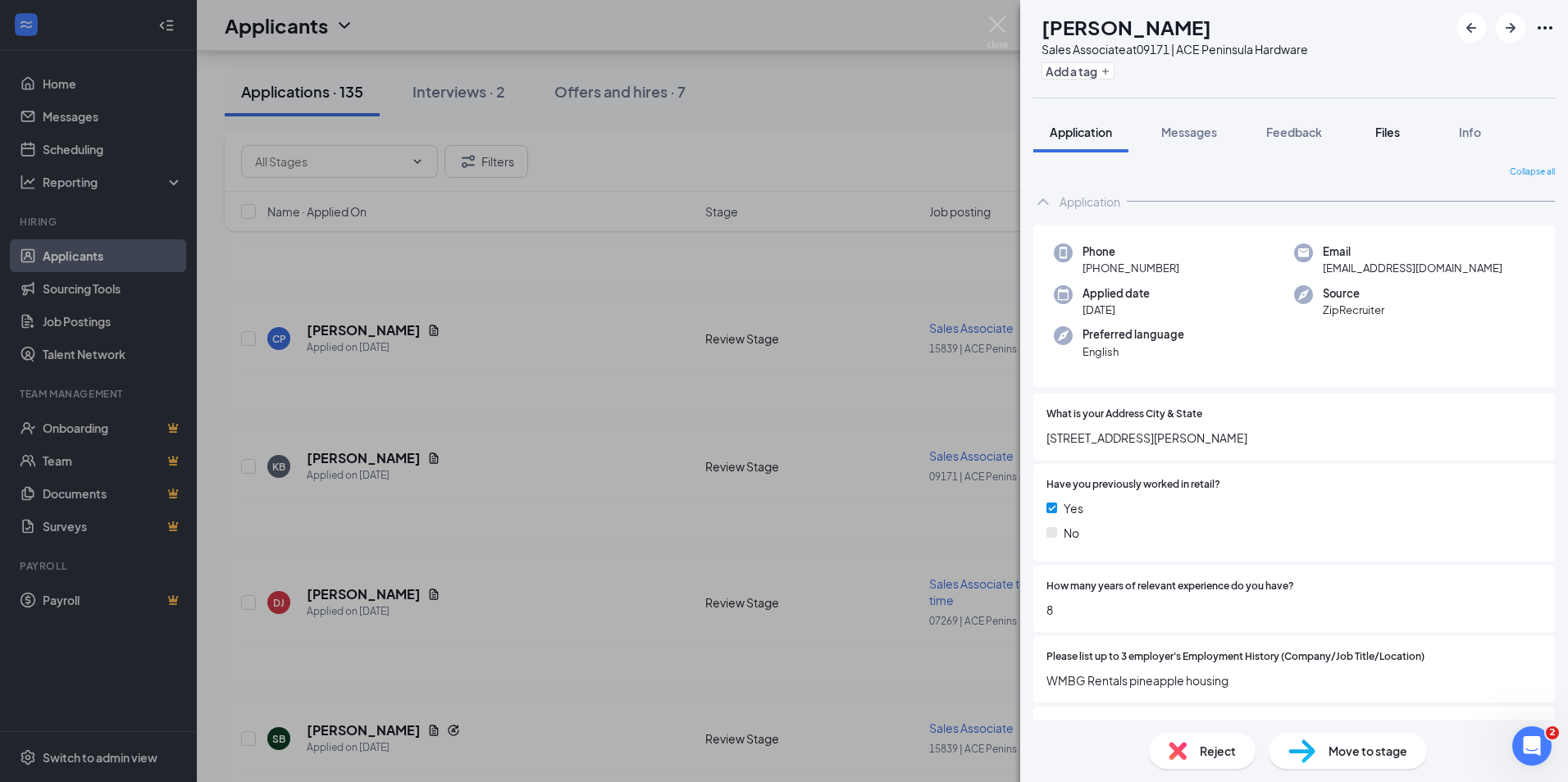
click at [1395, 129] on span "Files" at bounding box center [1386, 132] width 24 height 15
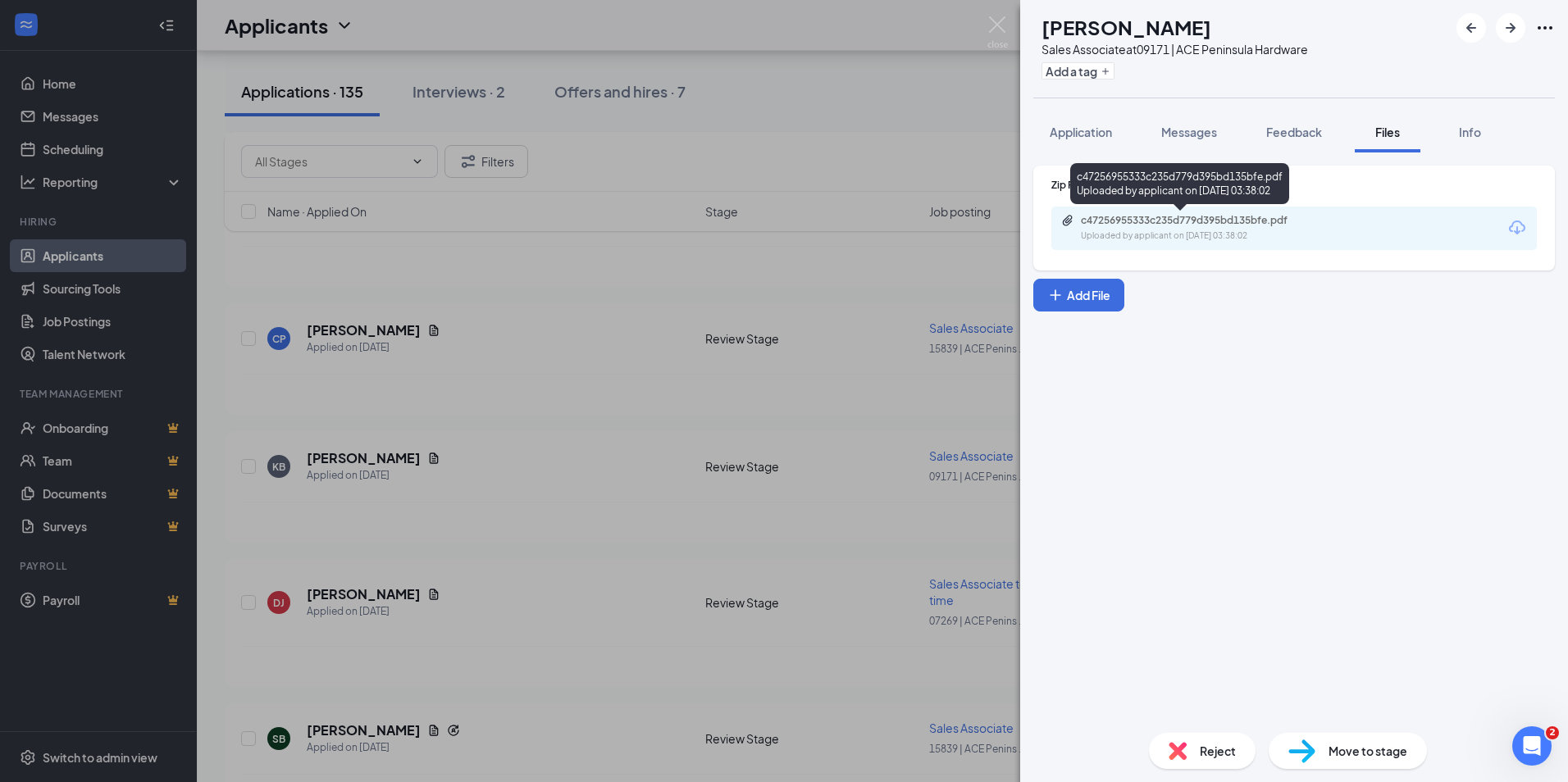
click at [1117, 220] on div "c47256955333c235d779d395bd135bfe.pdf" at bounding box center [1195, 221] width 229 height 13
